Goal: Transaction & Acquisition: Purchase product/service

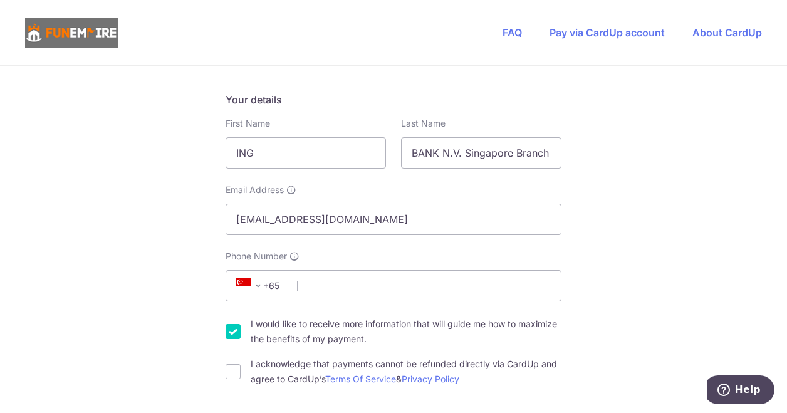
scroll to position [251, 0]
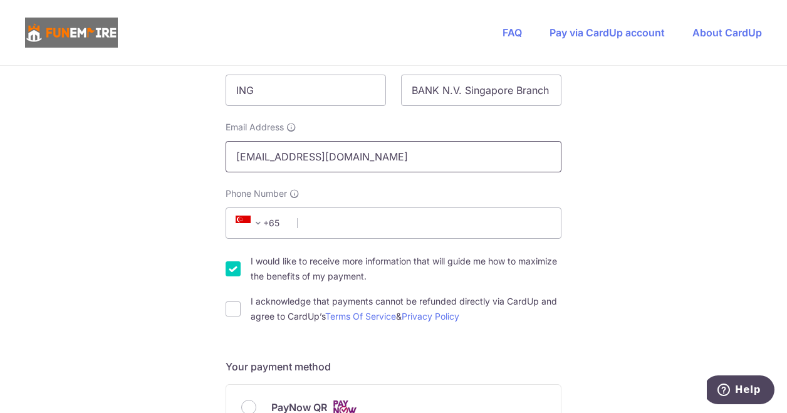
drag, startPoint x: 366, startPoint y: 157, endPoint x: 26, endPoint y: 152, distance: 339.5
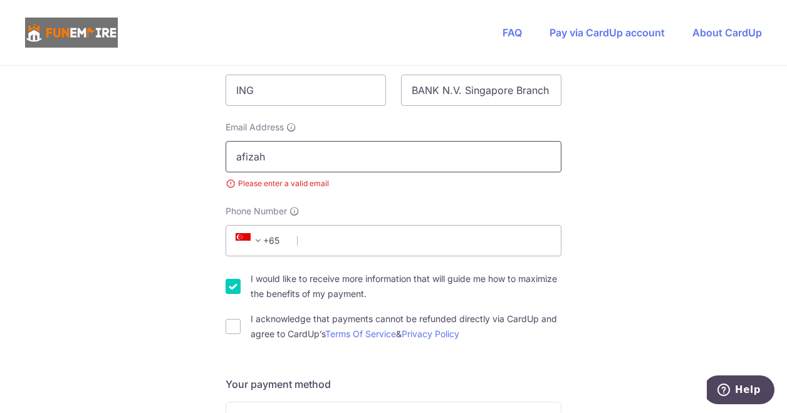
type input "[EMAIL_ADDRESS][DOMAIN_NAME]"
select select "65"
type input "93891191"
type input "078881"
type input "[STREET_ADDRESS]"
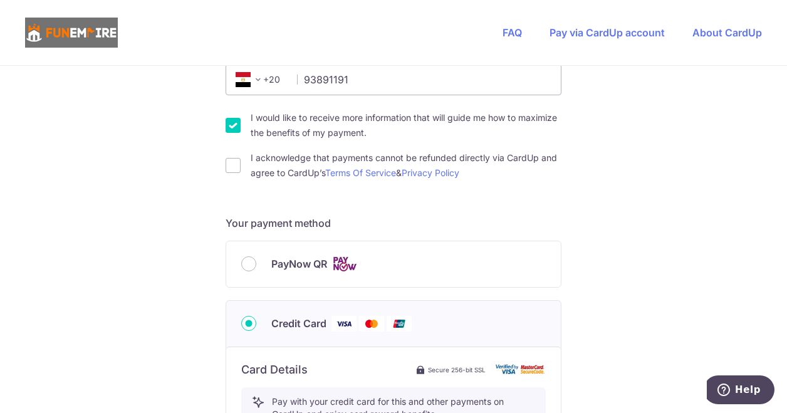
scroll to position [374, 0]
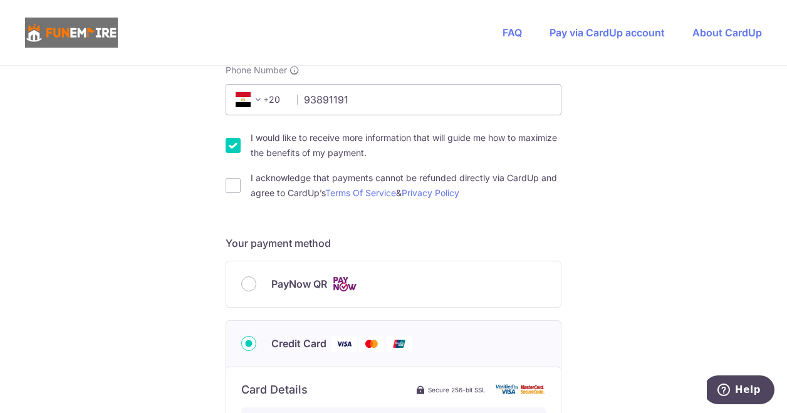
click at [226, 146] on input "I would like to receive more information that will guide me how to maximize the…" at bounding box center [233, 145] width 15 height 15
checkbox input "false"
click at [234, 187] on input "I acknowledge that payments cannot be refunded directly via CardUp and agree to…" at bounding box center [233, 185] width 15 height 15
checkbox input "true"
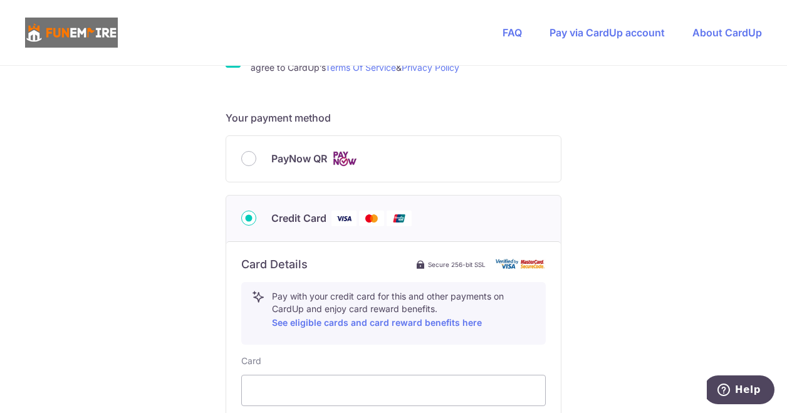
scroll to position [687, 0]
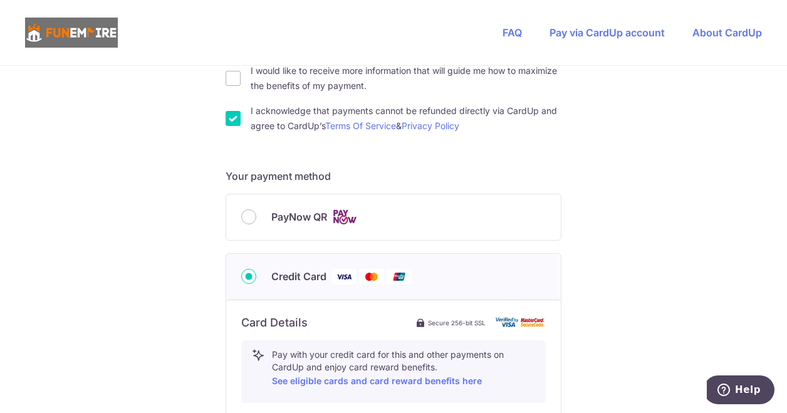
scroll to position [438, 0]
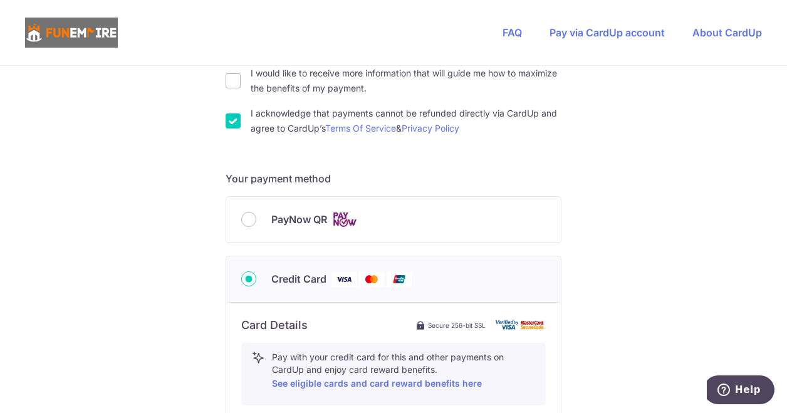
click at [381, 223] on label "PayNow QR" at bounding box center [408, 220] width 274 height 16
click at [256, 223] on input "PayNow QR" at bounding box center [248, 219] width 15 height 15
radio input "true"
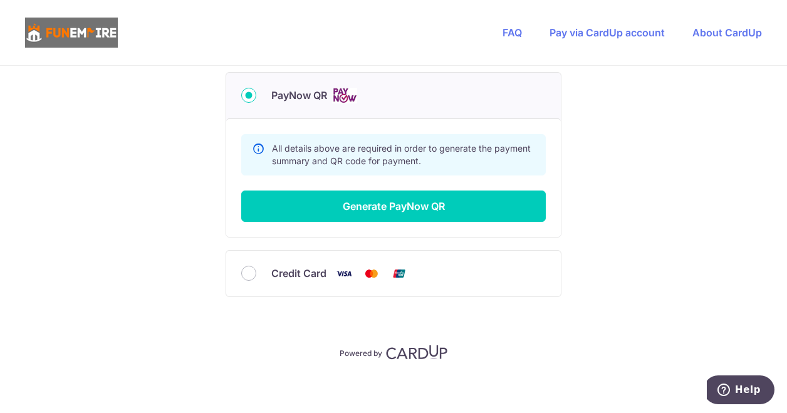
scroll to position [568, 0]
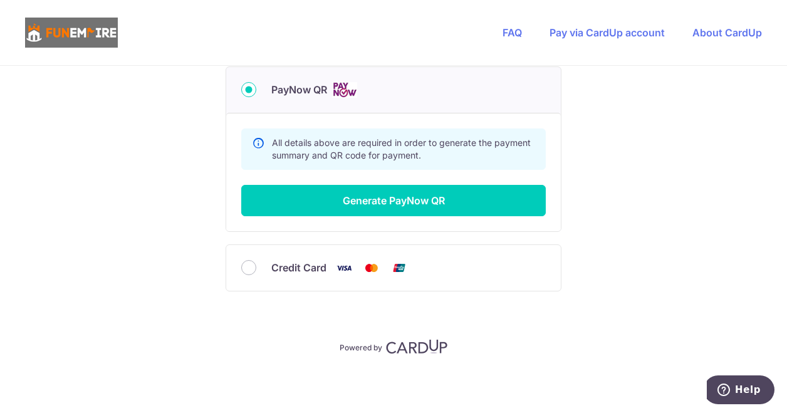
click at [275, 264] on span "Credit Card" at bounding box center [298, 267] width 55 height 15
click at [256, 264] on input "Credit Card" at bounding box center [248, 267] width 15 height 15
radio input "true"
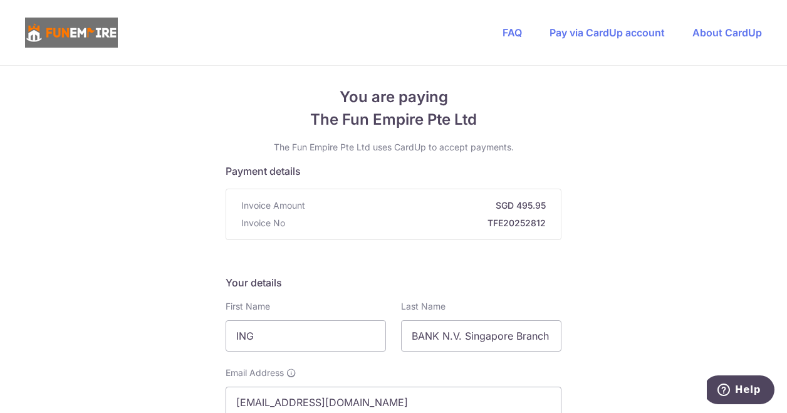
scroll to position [0, 0]
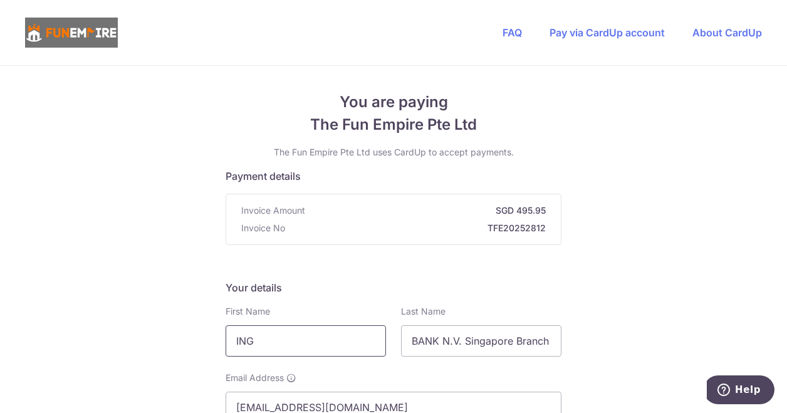
drag, startPoint x: 286, startPoint y: 341, endPoint x: 188, endPoint y: 341, distance: 97.7
type input "Afizah"
type input "Saat"
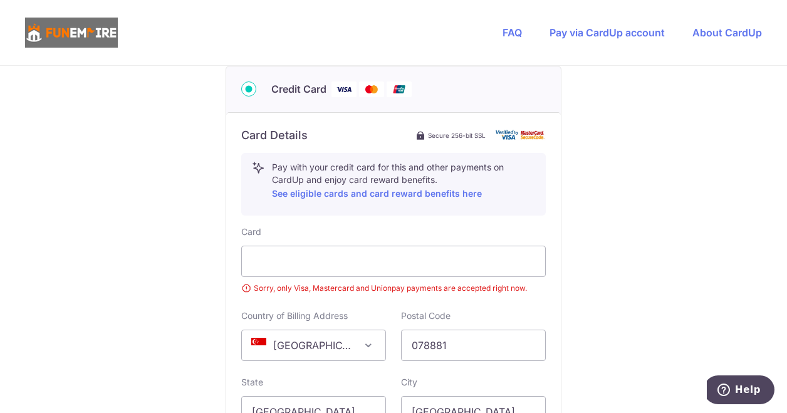
scroll to position [689, 0]
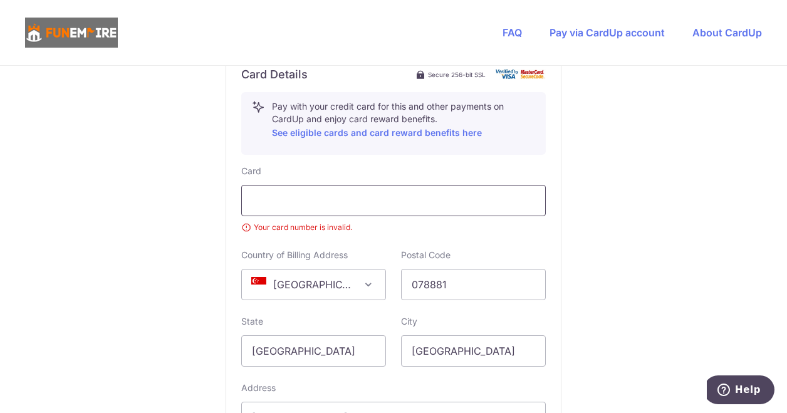
click at [477, 189] on div at bounding box center [393, 200] width 304 height 31
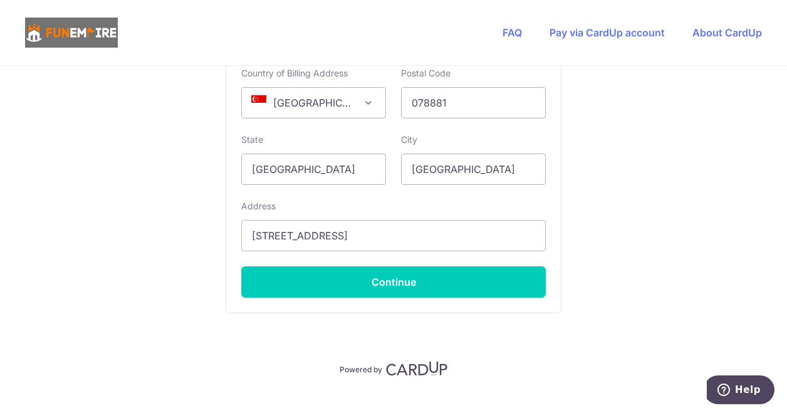
scroll to position [875, 0]
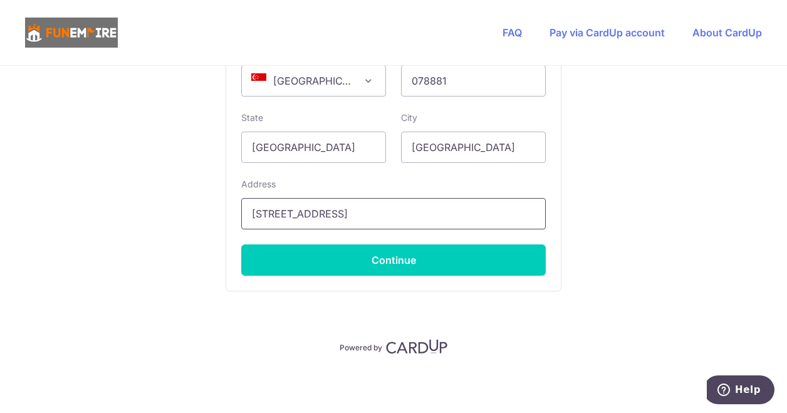
click at [370, 212] on input "[STREET_ADDRESS]" at bounding box center [393, 213] width 304 height 31
type input "[STREET_ADDRESS]"
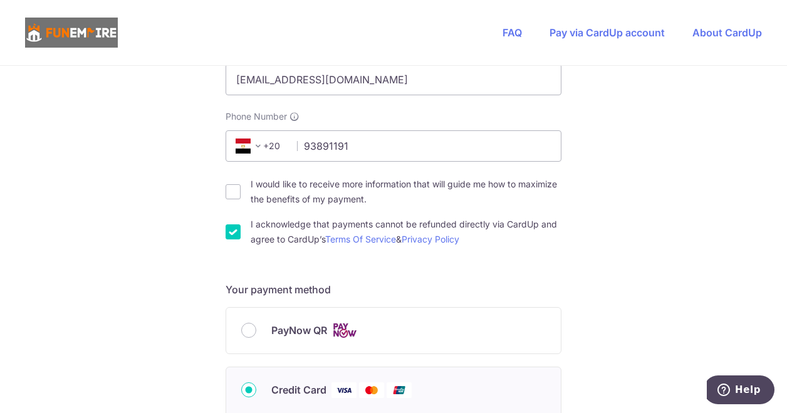
scroll to position [376, 0]
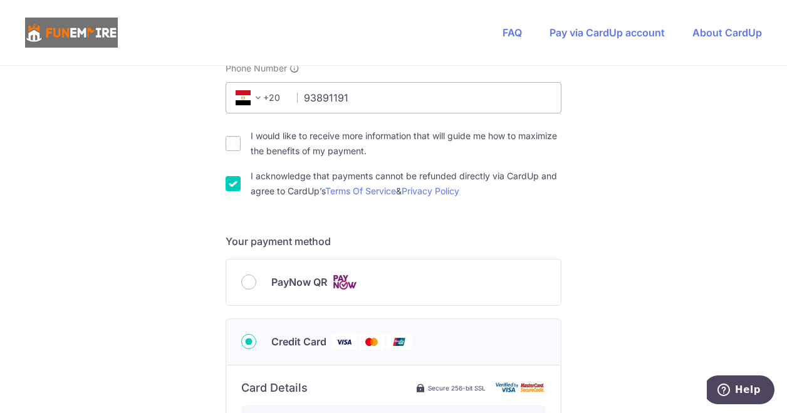
click at [262, 99] on span at bounding box center [258, 97] width 15 height 15
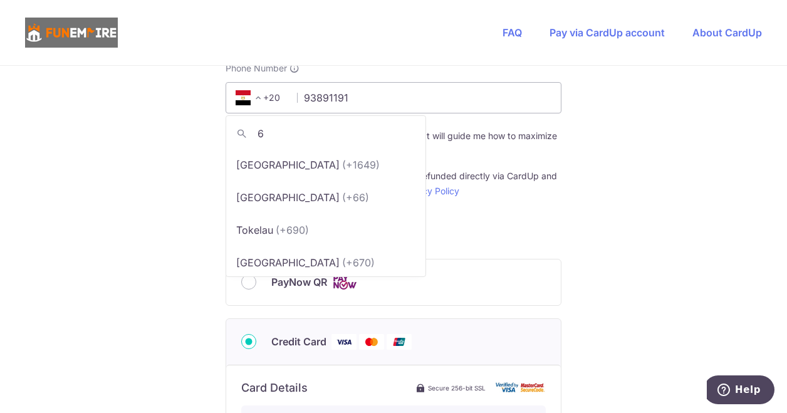
scroll to position [0, 0]
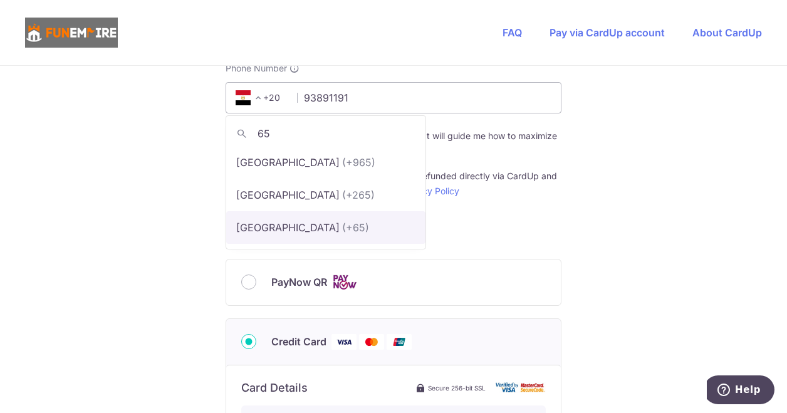
type input "65"
select select "199"
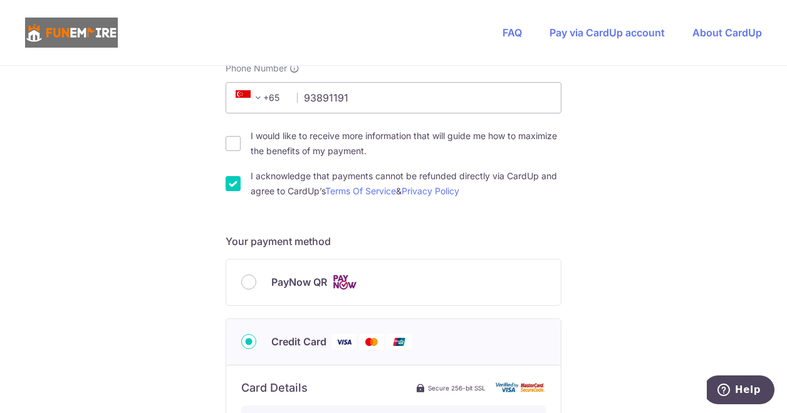
click at [98, 201] on div "You are paying The Fun Empire Pte Ltd The Fun Empire Pte Ltd uses CardUp to acc…" at bounding box center [393, 301] width 787 height 1222
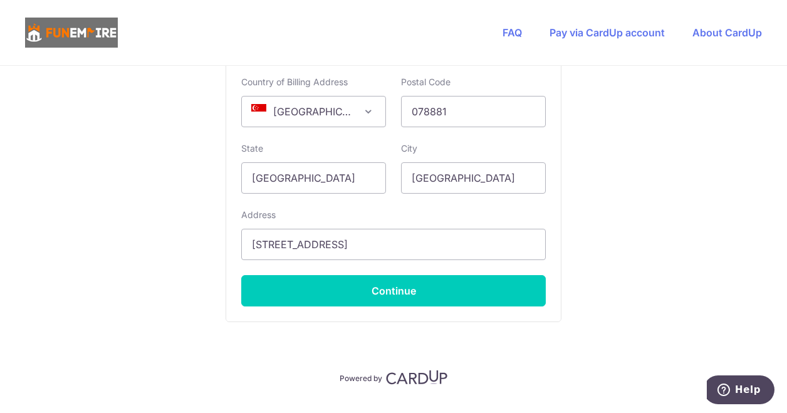
scroll to position [875, 0]
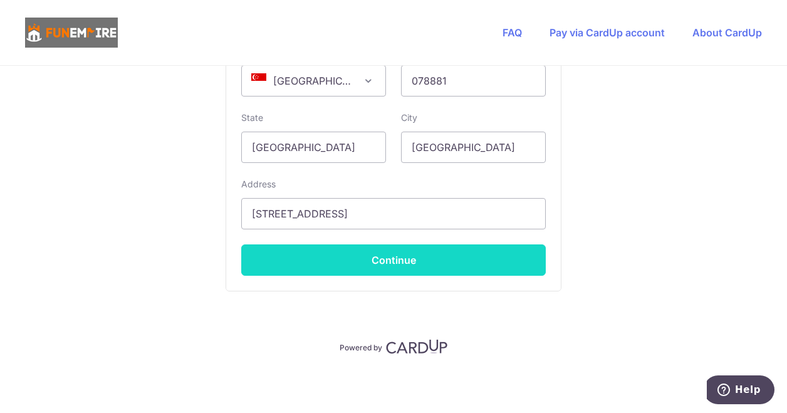
click at [438, 259] on button "Continue" at bounding box center [393, 259] width 304 height 31
type input "**** 0596"
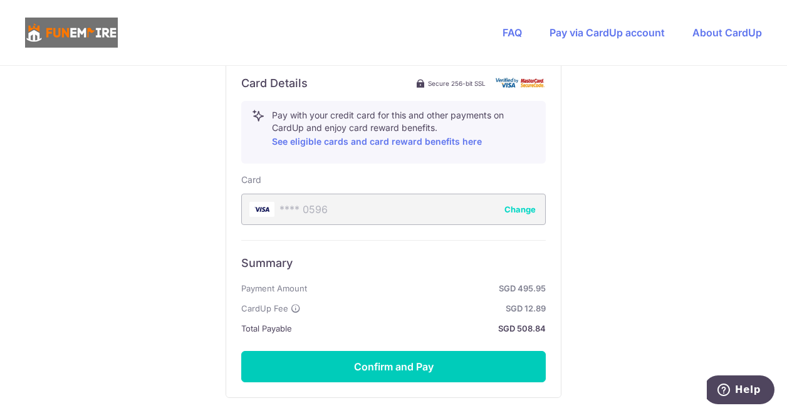
scroll to position [702, 0]
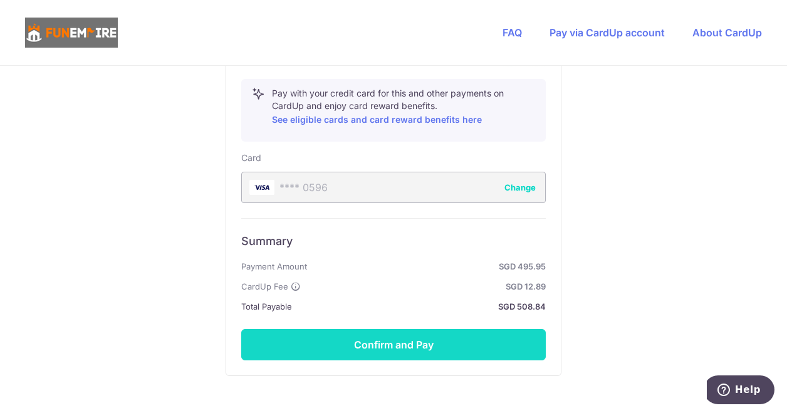
click at [466, 333] on button "Confirm and Pay" at bounding box center [393, 344] width 304 height 31
